Goal: Task Accomplishment & Management: Manage account settings

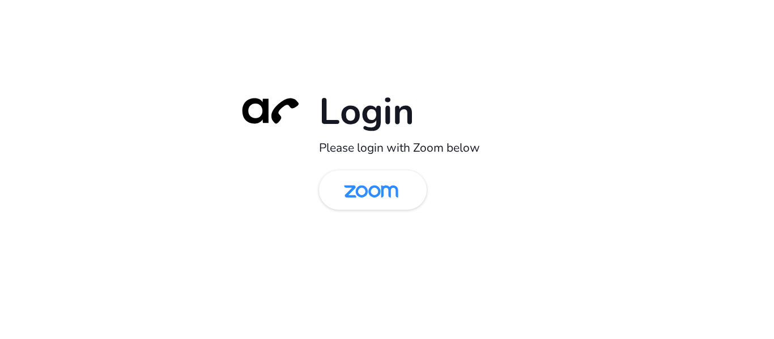
drag, startPoint x: 383, startPoint y: 184, endPoint x: 232, endPoint y: 211, distance: 153.8
click at [383, 184] on img at bounding box center [371, 191] width 78 height 37
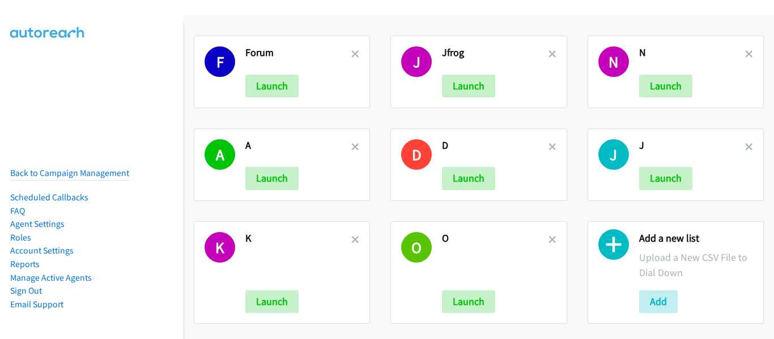
click at [71, 275] on li "Manage Active Agents" at bounding box center [69, 278] width 119 height 14
click at [73, 272] on link "Manage Active Agents" at bounding box center [51, 277] width 82 height 11
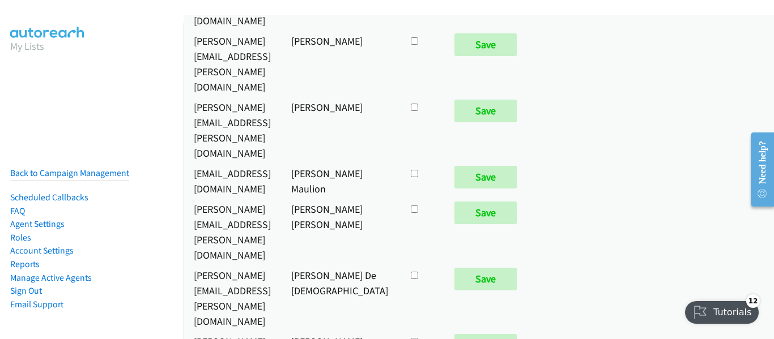
scroll to position [5079, 0]
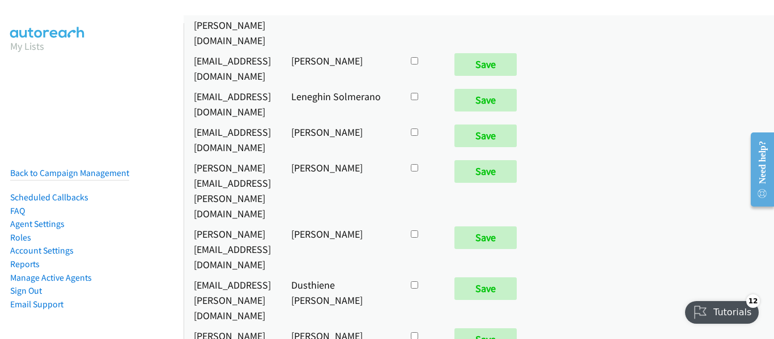
checkbox input "true"
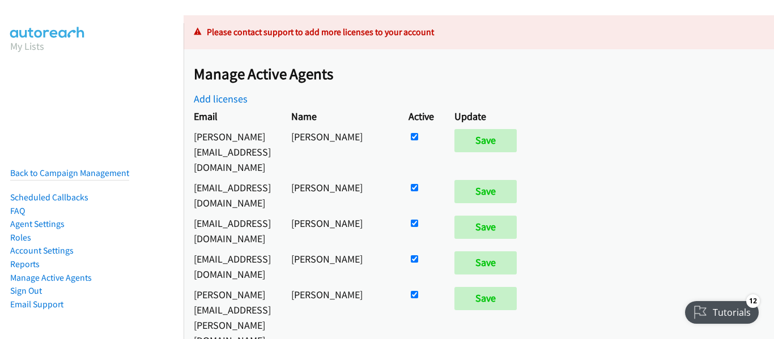
click at [418, 184] on input "checkbox" at bounding box center [414, 187] width 7 height 7
checkbox input "false"
click at [517, 180] on input "Save" at bounding box center [485, 191] width 62 height 23
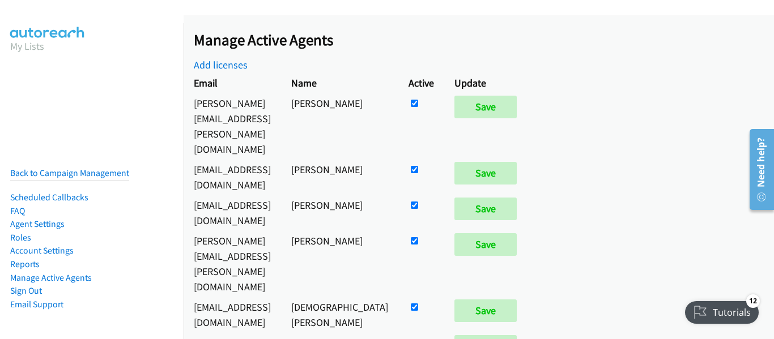
click at [418, 101] on input "checkbox" at bounding box center [414, 103] width 7 height 7
checkbox input "false"
click at [517, 105] on input "Save" at bounding box center [485, 107] width 62 height 23
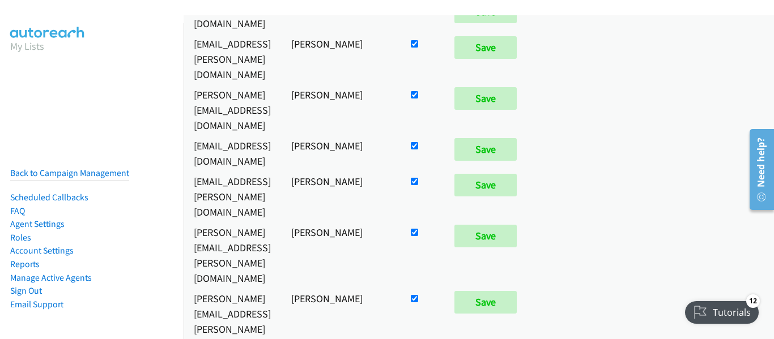
scroll to position [5107, 0]
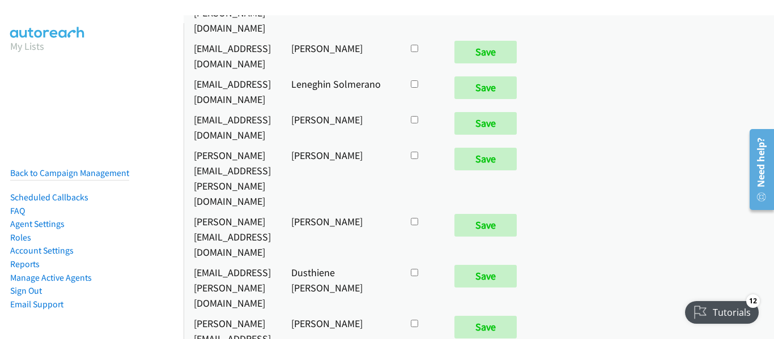
checkbox input "true"
